Goal: Find specific page/section: Find specific page/section

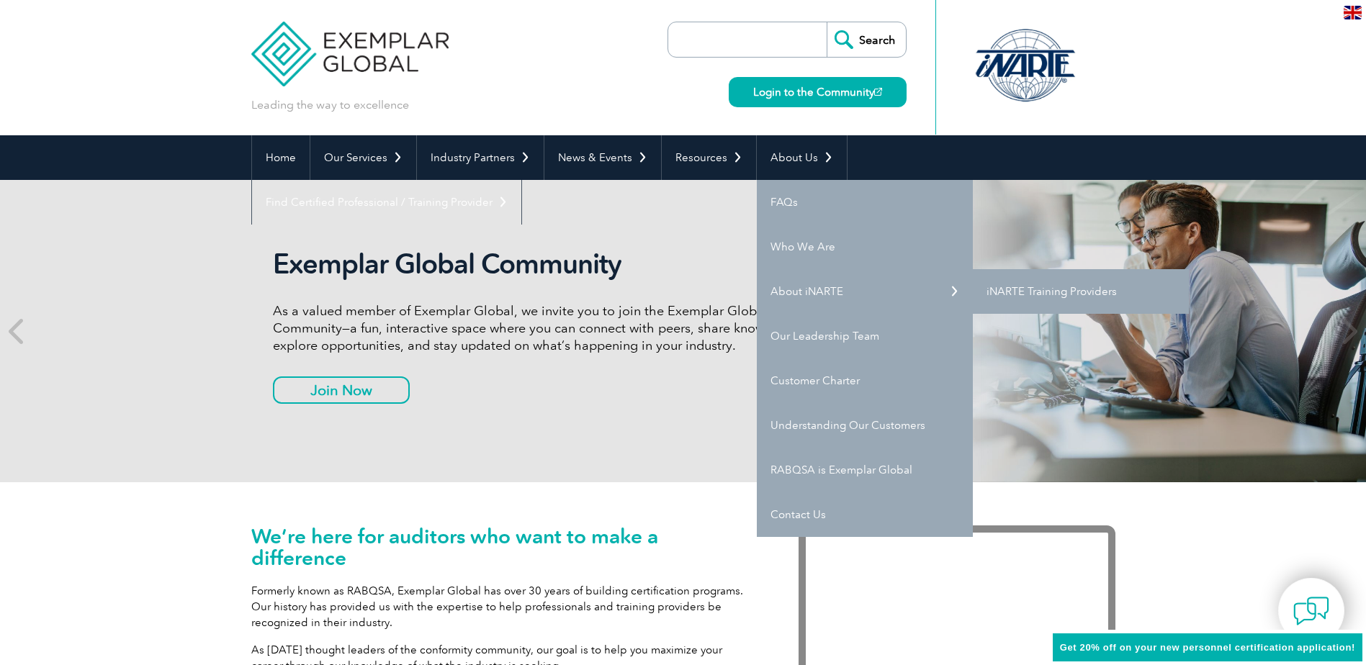
click at [1021, 292] on link "iNARTE Training Providers" at bounding box center [1081, 291] width 216 height 45
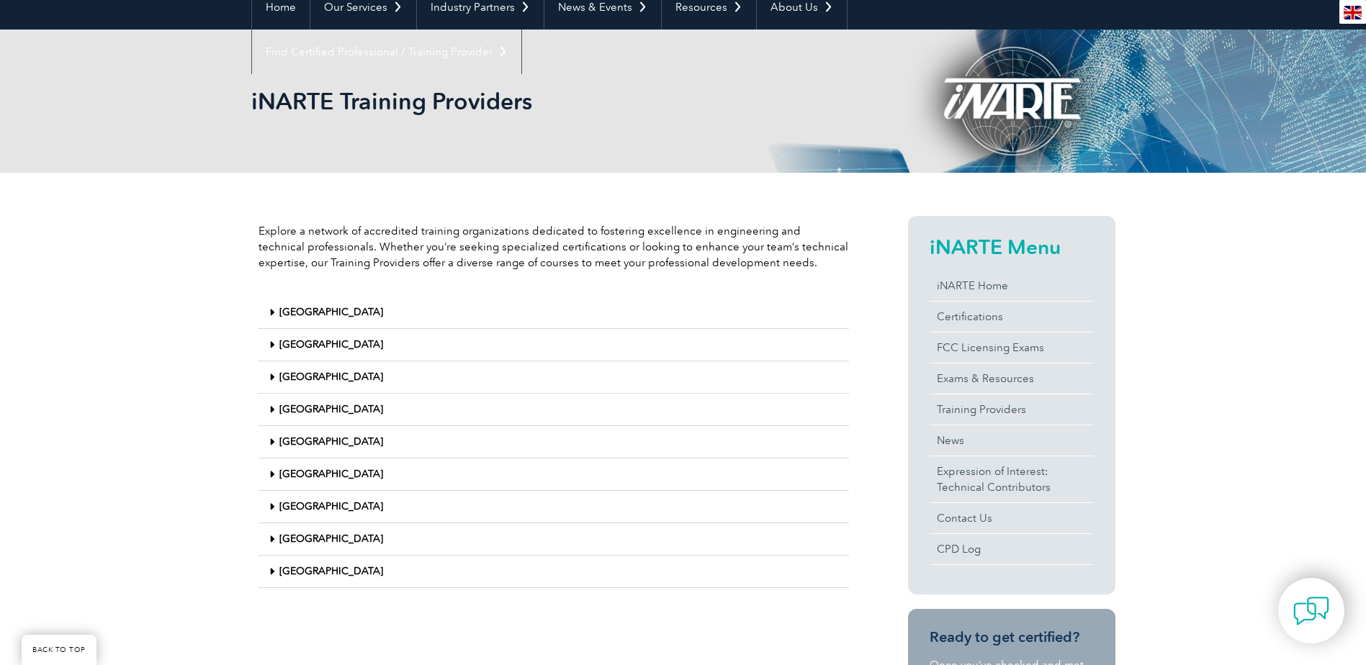
scroll to position [216, 0]
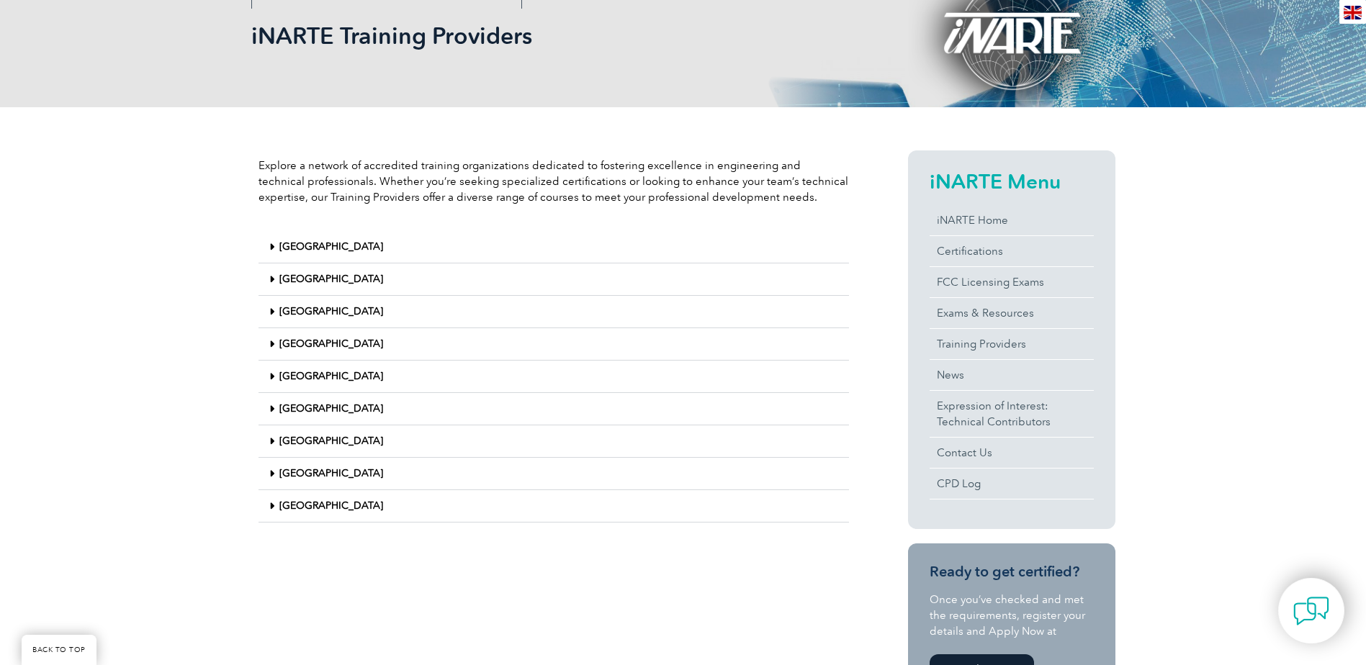
click at [272, 411] on icon at bounding box center [271, 409] width 5 height 10
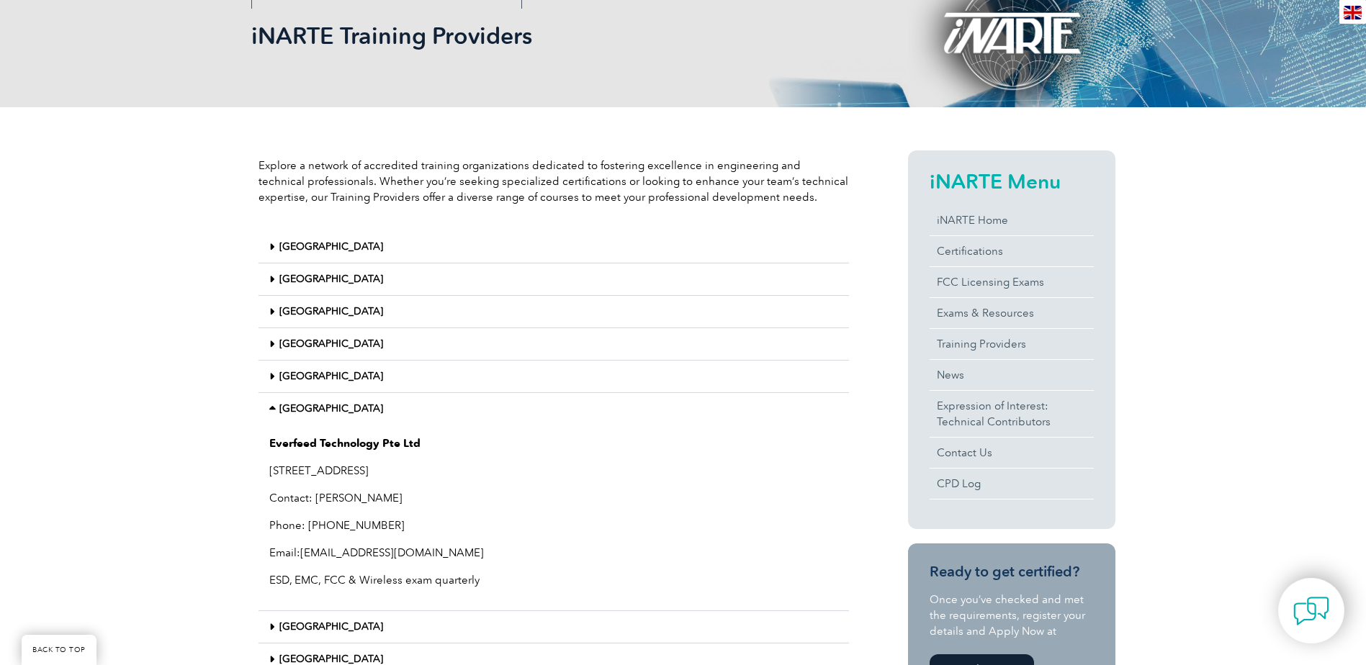
scroll to position [288, 0]
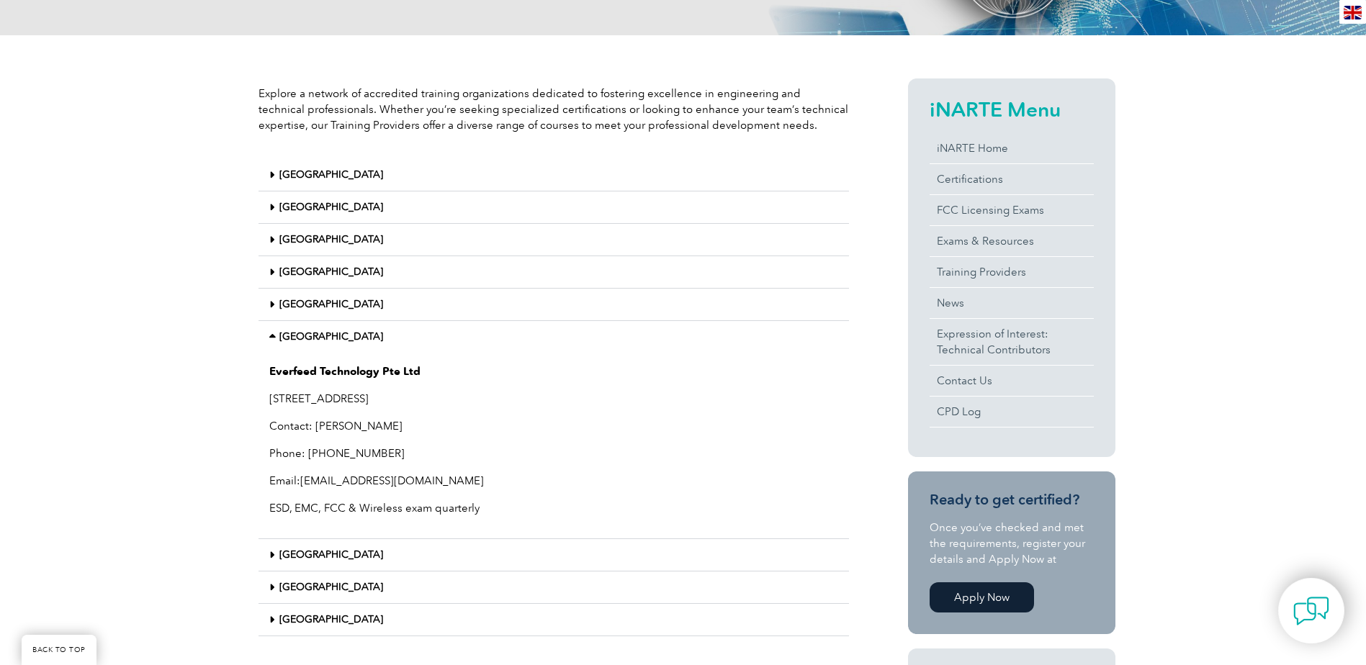
click at [272, 555] on icon at bounding box center [271, 555] width 5 height 10
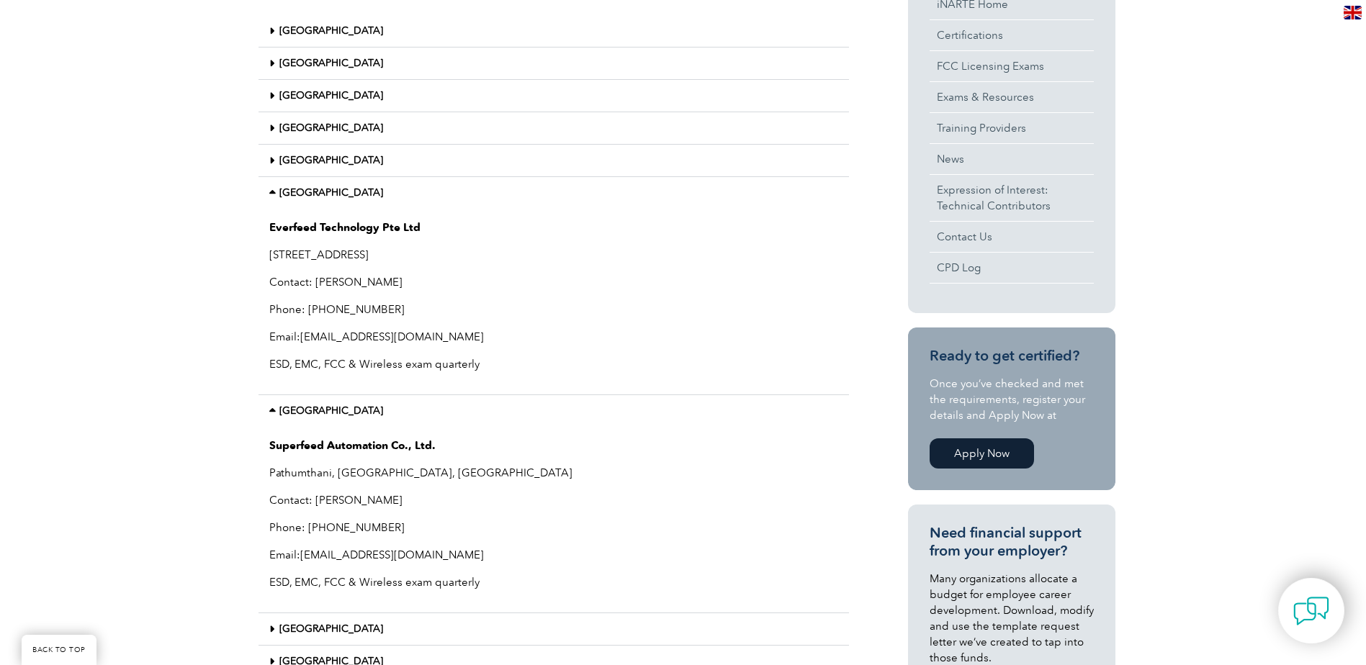
scroll to position [360, 0]
